Goal: Register for event/course

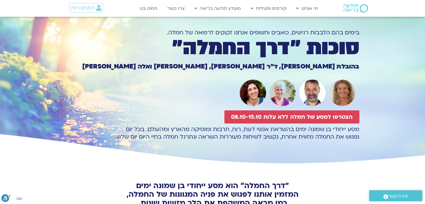
scroll to position [28, 0]
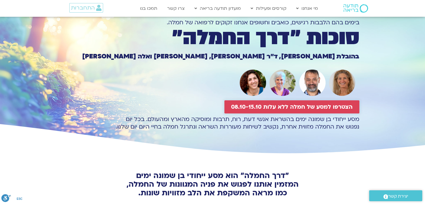
click at [331, 109] on span "הצטרפו למסע של חמלה ללא עלות 08.10-15.10" at bounding box center [292, 107] width 122 height 6
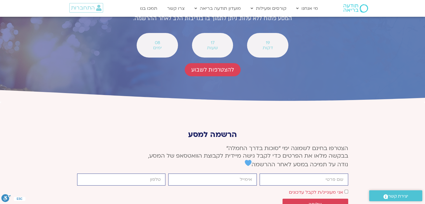
scroll to position [2068, 0]
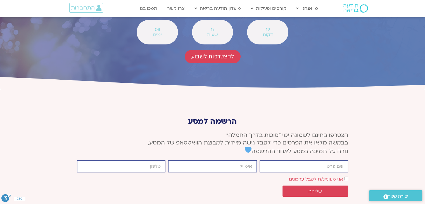
click at [315, 160] on input "firstname" at bounding box center [304, 166] width 89 height 12
type input "[PERSON_NAME]"
click at [248, 160] on input "email" at bounding box center [212, 166] width 89 height 12
type input "[EMAIL_ADDRESS][DOMAIN_NAME]"
click at [145, 160] on input "cellphone" at bounding box center [121, 166] width 89 height 12
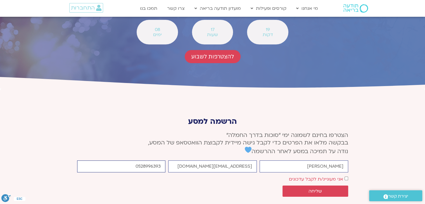
type input "0528996393"
click at [348, 175] on div "אישור דיוור אני מעוניינ/ת לקבל עדכונים" at bounding box center [213, 179] width 274 height 8
click at [323, 186] on button "שליחה" at bounding box center [316, 191] width 66 height 11
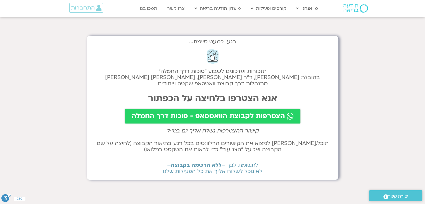
click at [267, 113] on span "הצטרפות לקבוצת הוואטסאפ - סוכות דרך החמלה" at bounding box center [208, 116] width 153 height 8
